Goal: Information Seeking & Learning: Learn about a topic

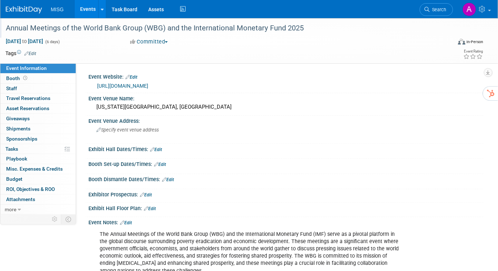
drag, startPoint x: 6, startPoint y: 29, endPoint x: 307, endPoint y: 26, distance: 301.4
click at [307, 26] on div "Annual Meetings of the World Bank Group (WBG) and the International Monetary Fu…" at bounding box center [222, 28] width 439 height 13
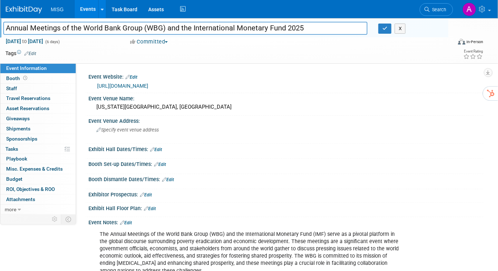
drag, startPoint x: 309, startPoint y: 28, endPoint x: 4, endPoint y: 32, distance: 304.7
click at [4, 32] on input "Annual Meetings of the World Bank Group (WBG) and the International Monetary Fu…" at bounding box center [185, 28] width 364 height 13
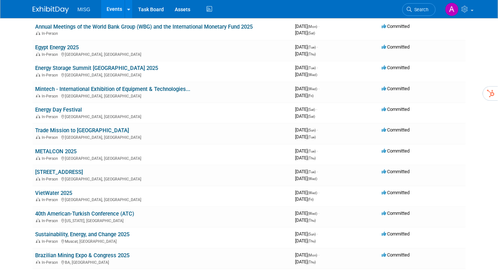
scroll to position [502, 0]
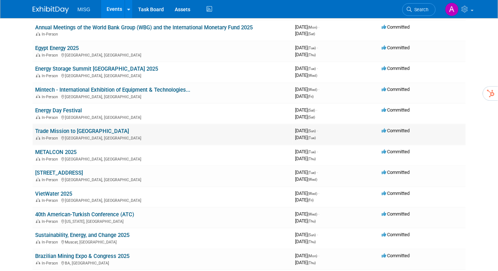
click at [81, 128] on link "Trade Mission to [GEOGRAPHIC_DATA]" at bounding box center [83, 131] width 94 height 7
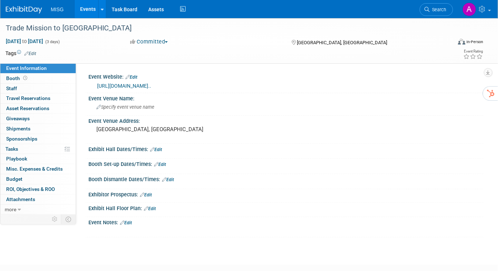
click at [154, 39] on button "Committed" at bounding box center [149, 42] width 43 height 8
click at [152, 71] on link "Not Going" at bounding box center [156, 74] width 57 height 10
click at [84, 11] on link "Events" at bounding box center [88, 9] width 26 height 18
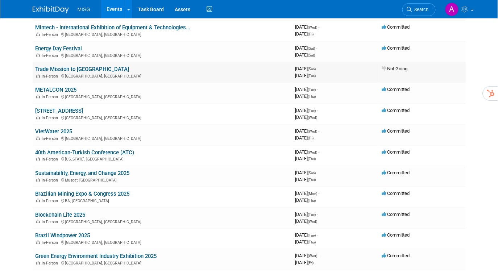
scroll to position [541, 0]
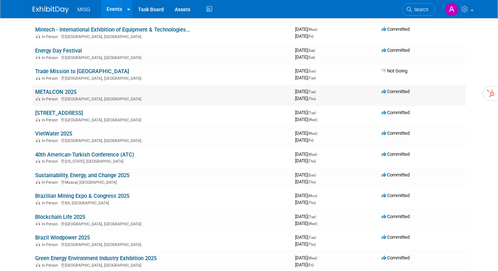
click at [58, 89] on link "METALCON 2025" at bounding box center [56, 92] width 41 height 7
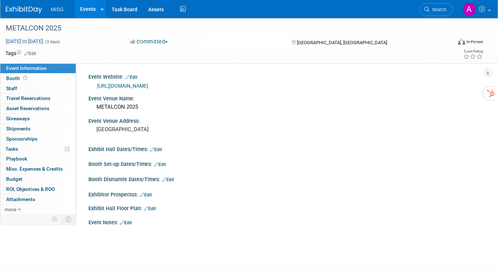
click at [32, 41] on span "[DATE] to [DATE]" at bounding box center [24, 41] width 38 height 7
select select "9"
click at [197, 84] on div "[URL][DOMAIN_NAME]" at bounding box center [287, 86] width 381 height 8
click at [148, 85] on link "https://metalcon.com/exhibit/" at bounding box center [122, 86] width 51 height 6
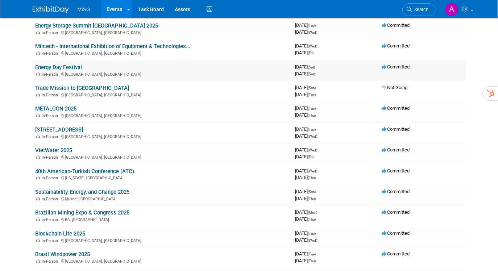
scroll to position [518, 0]
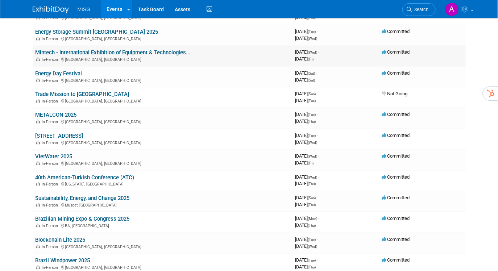
click at [79, 49] on link "Mintech - International Exhibition of Equipment & Technologies..." at bounding box center [113, 52] width 155 height 7
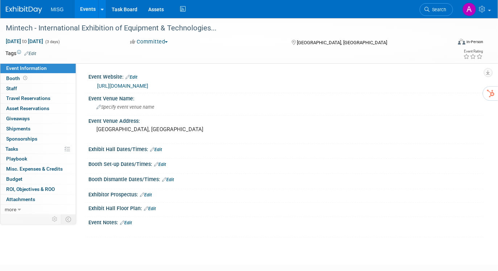
click at [125, 85] on link "https://kazexpo.kz/o-vystavke-mt-uka-eng" at bounding box center [122, 86] width 51 height 6
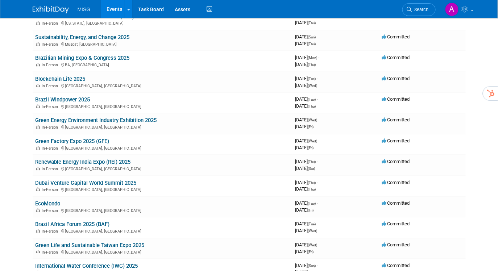
scroll to position [681, 0]
